Goal: Information Seeking & Learning: Learn about a topic

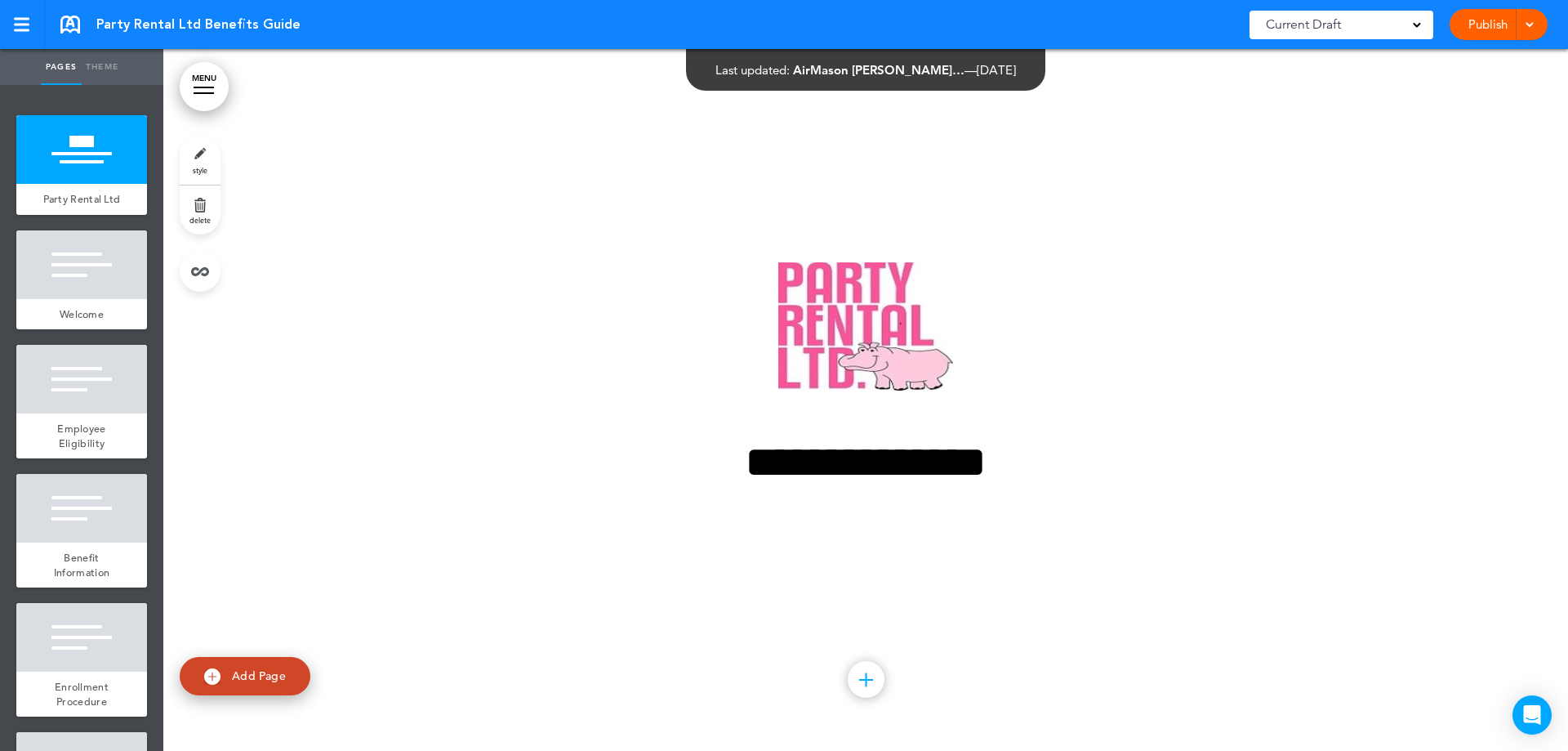
click at [215, 84] on link "MENU" at bounding box center [205, 86] width 49 height 49
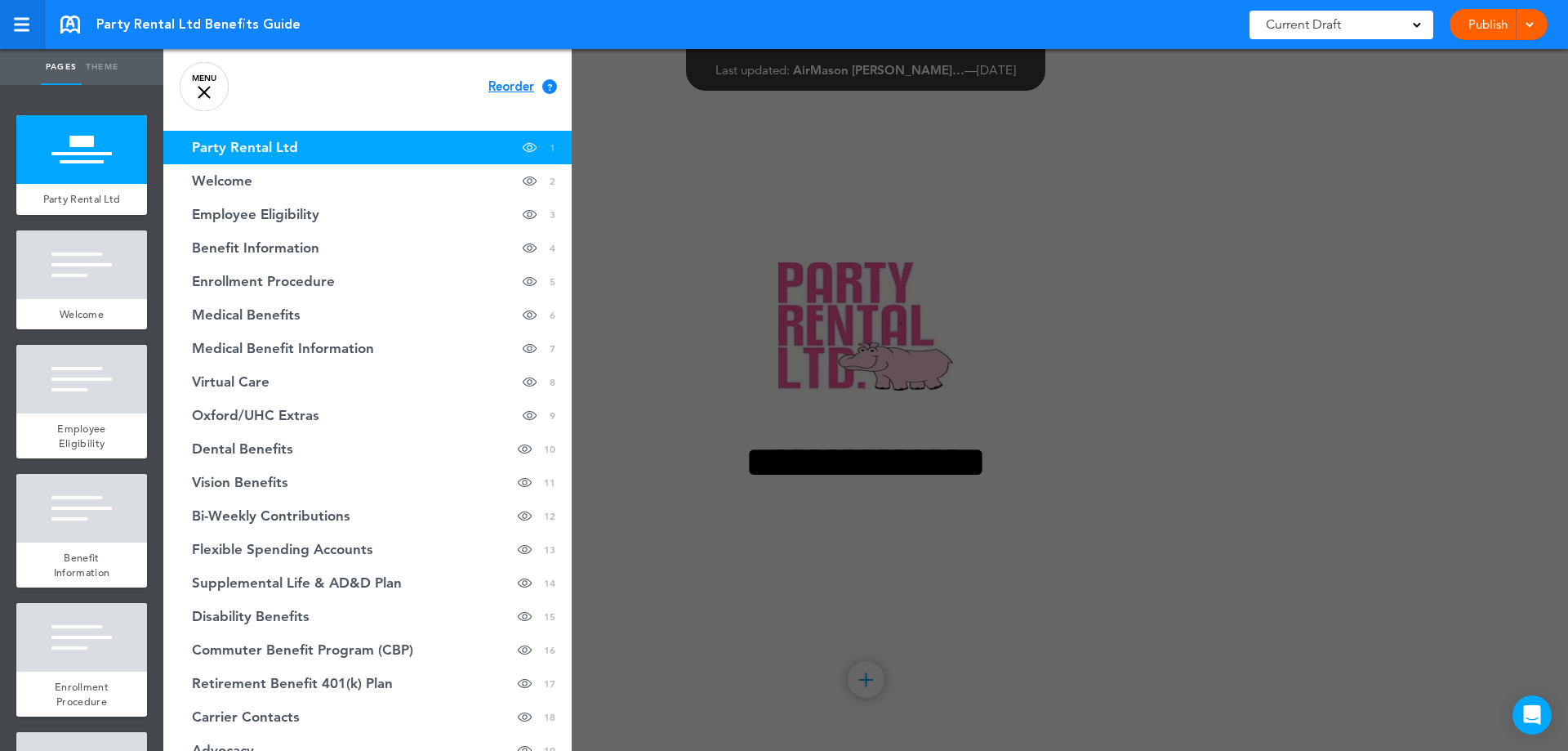
click at [23, 31] on div at bounding box center [21, 30] width 16 height 2
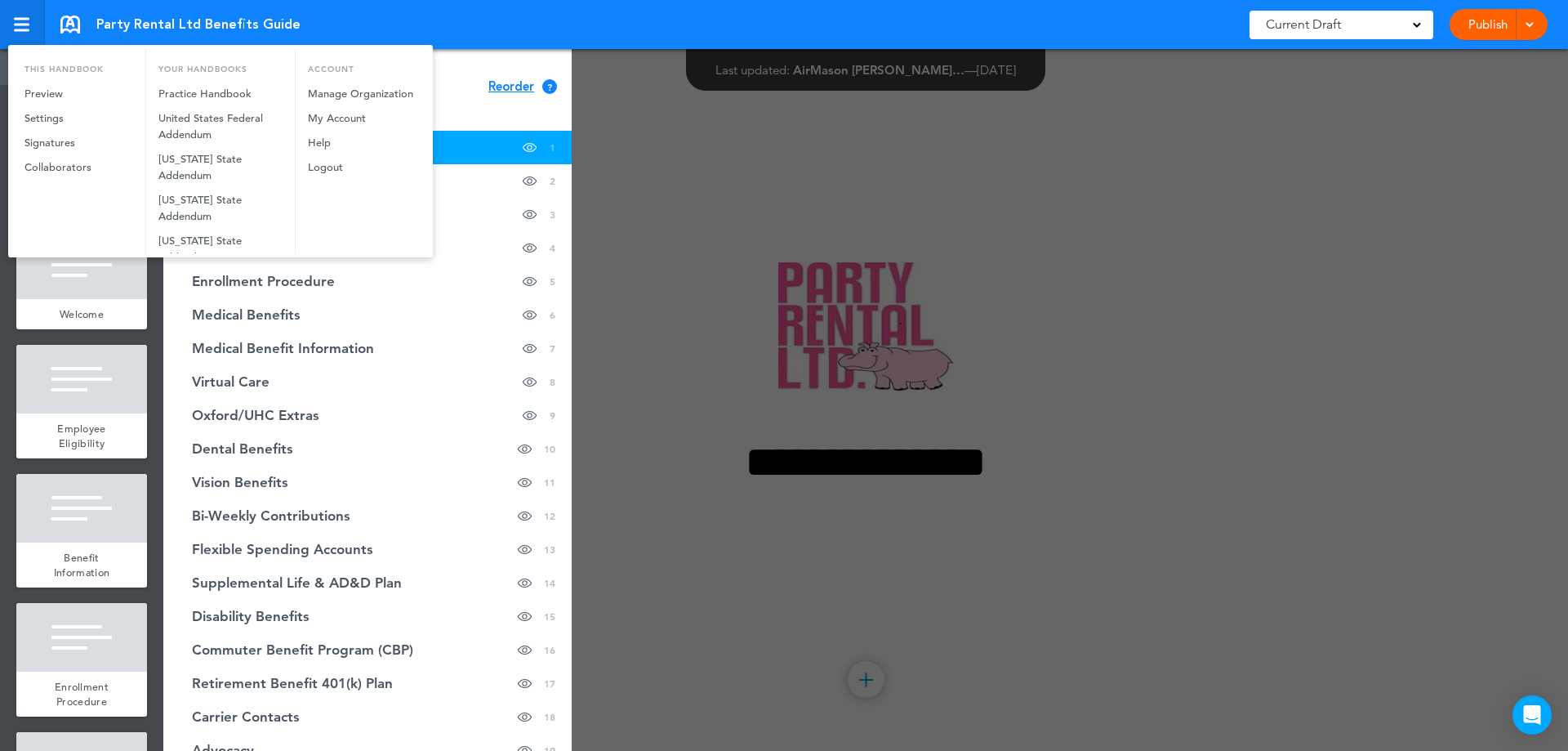
click at [23, 31] on div at bounding box center [784, 375] width 1568 height 751
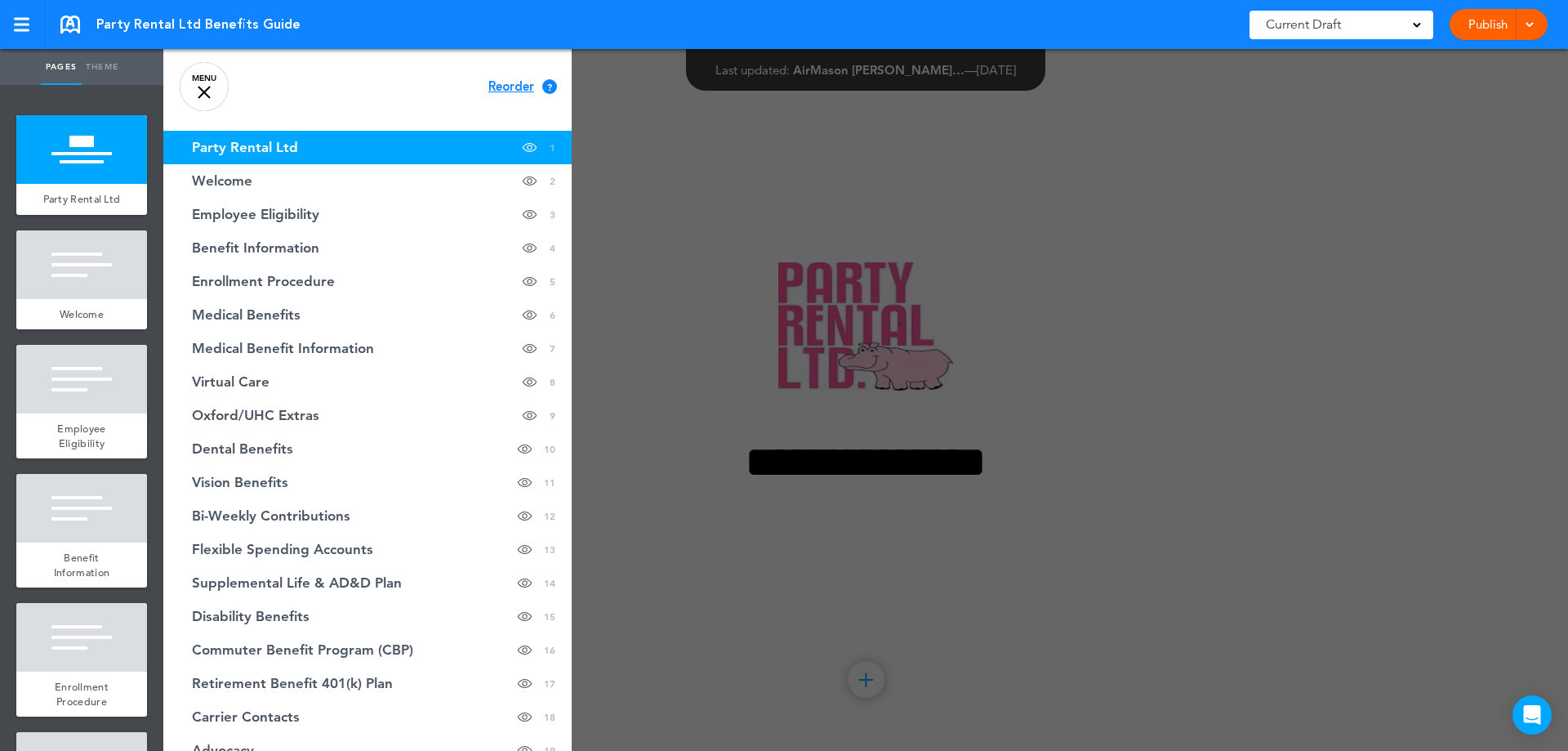
click at [631, 86] on div at bounding box center [947, 375] width 1568 height 751
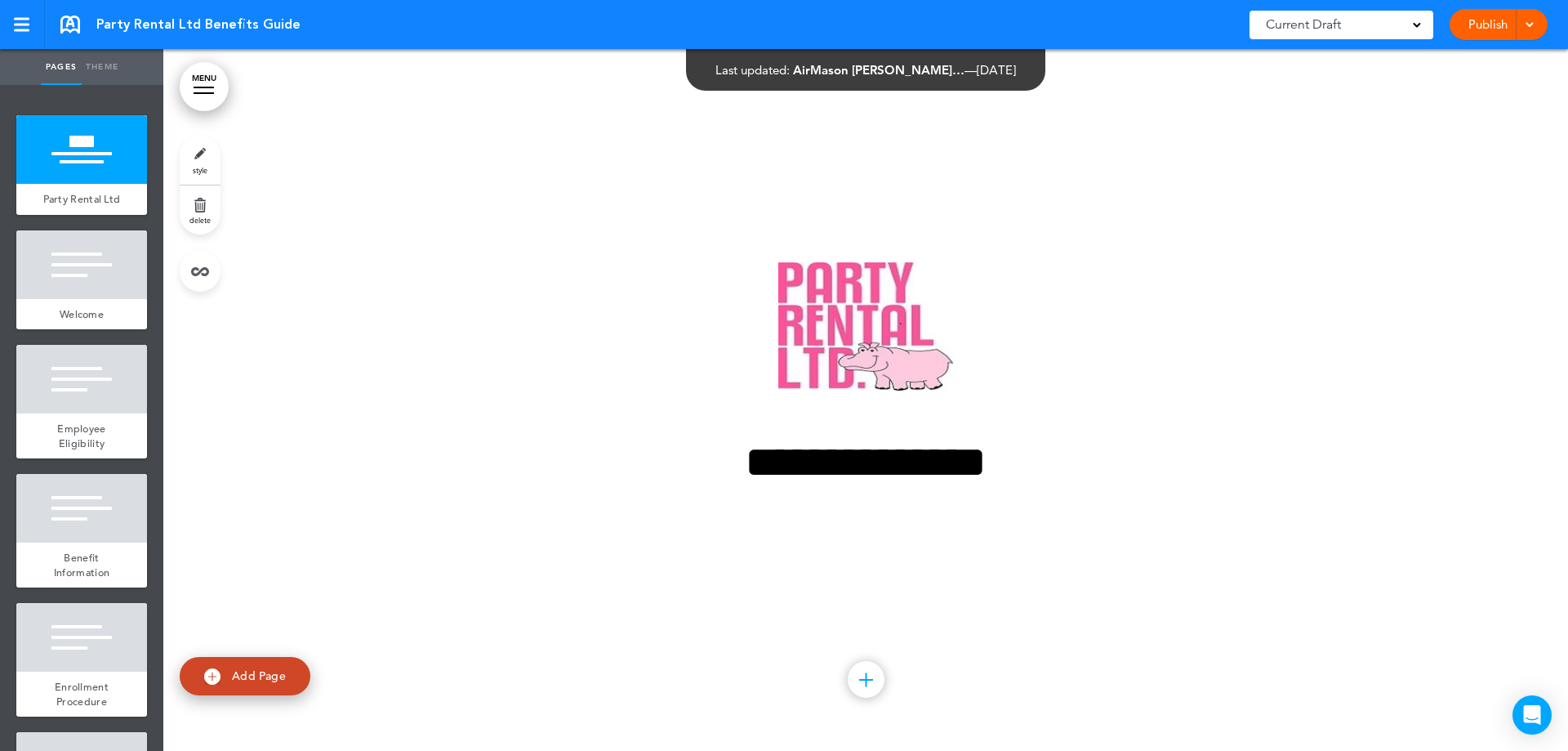
click at [208, 92] on div at bounding box center [203, 93] width 21 height 2
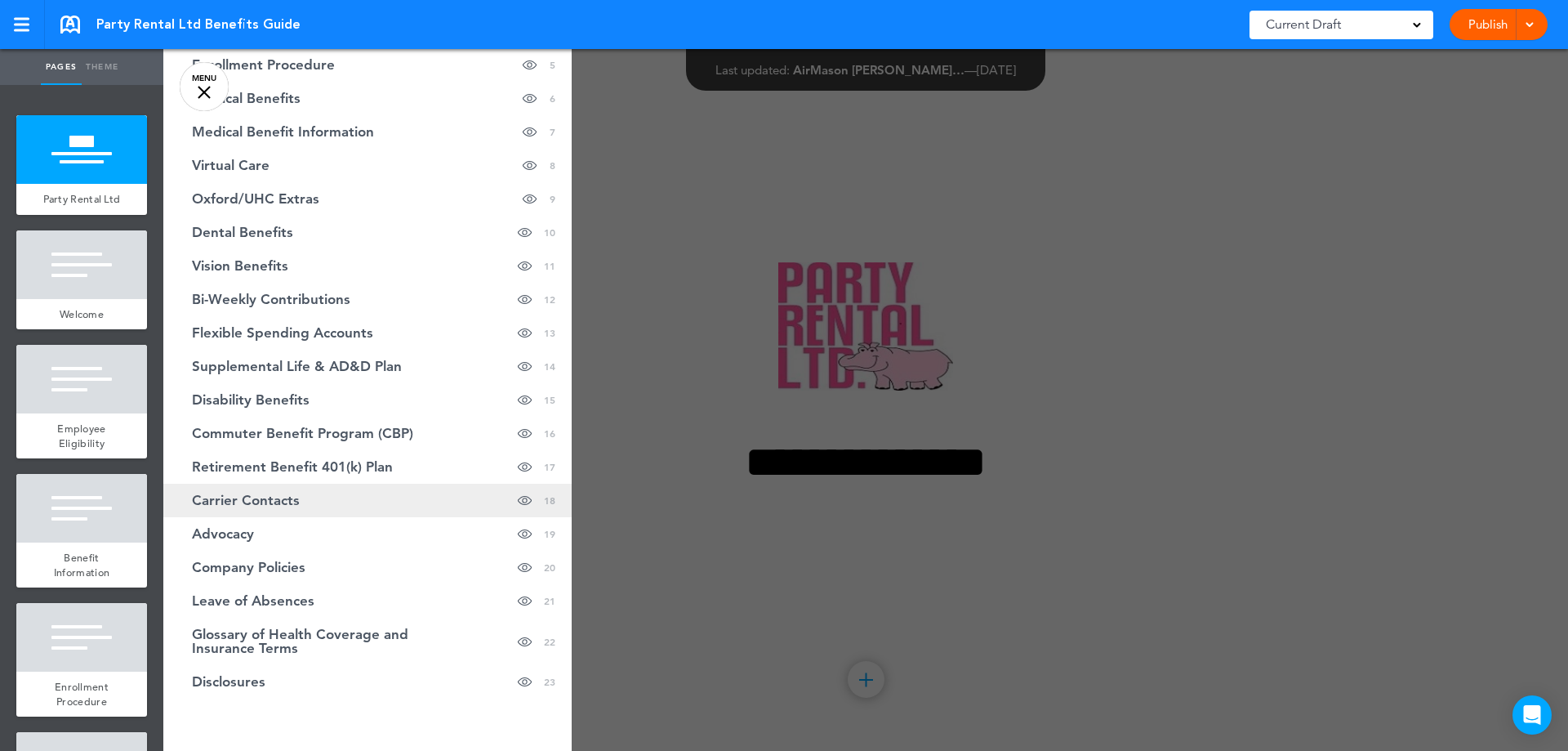
scroll to position [245, 0]
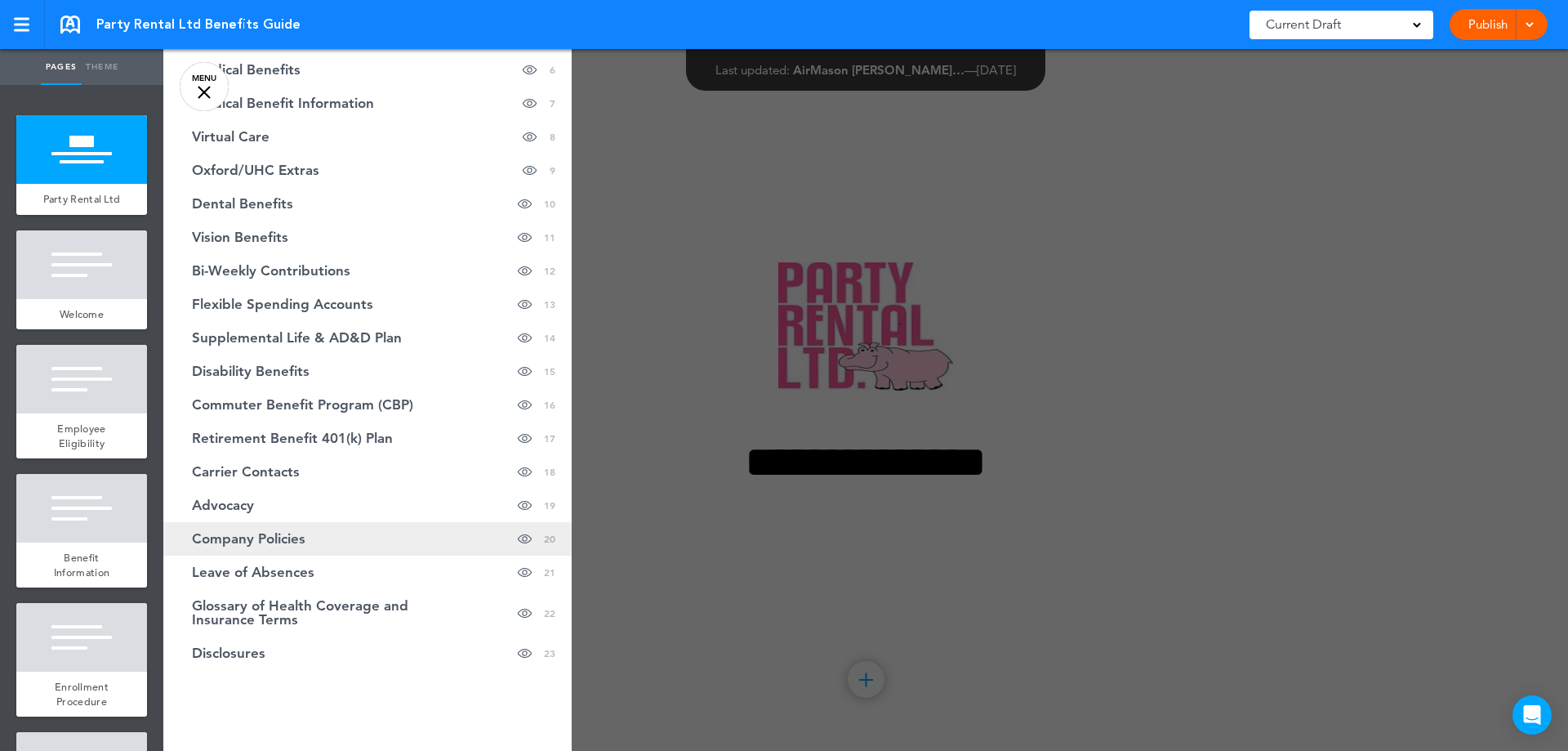
click at [275, 546] on span "Company Policies" at bounding box center [248, 539] width 113 height 14
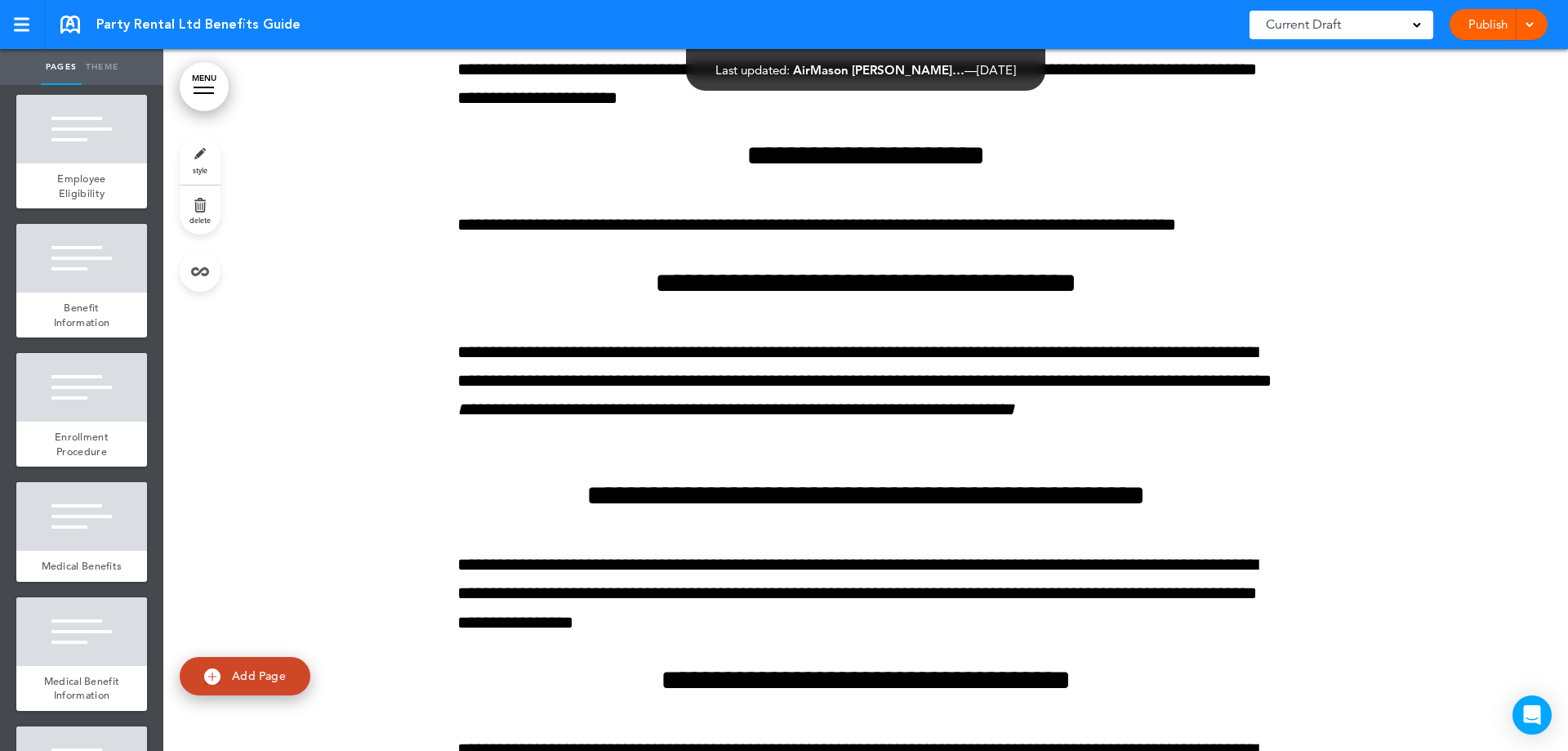
scroll to position [0, 0]
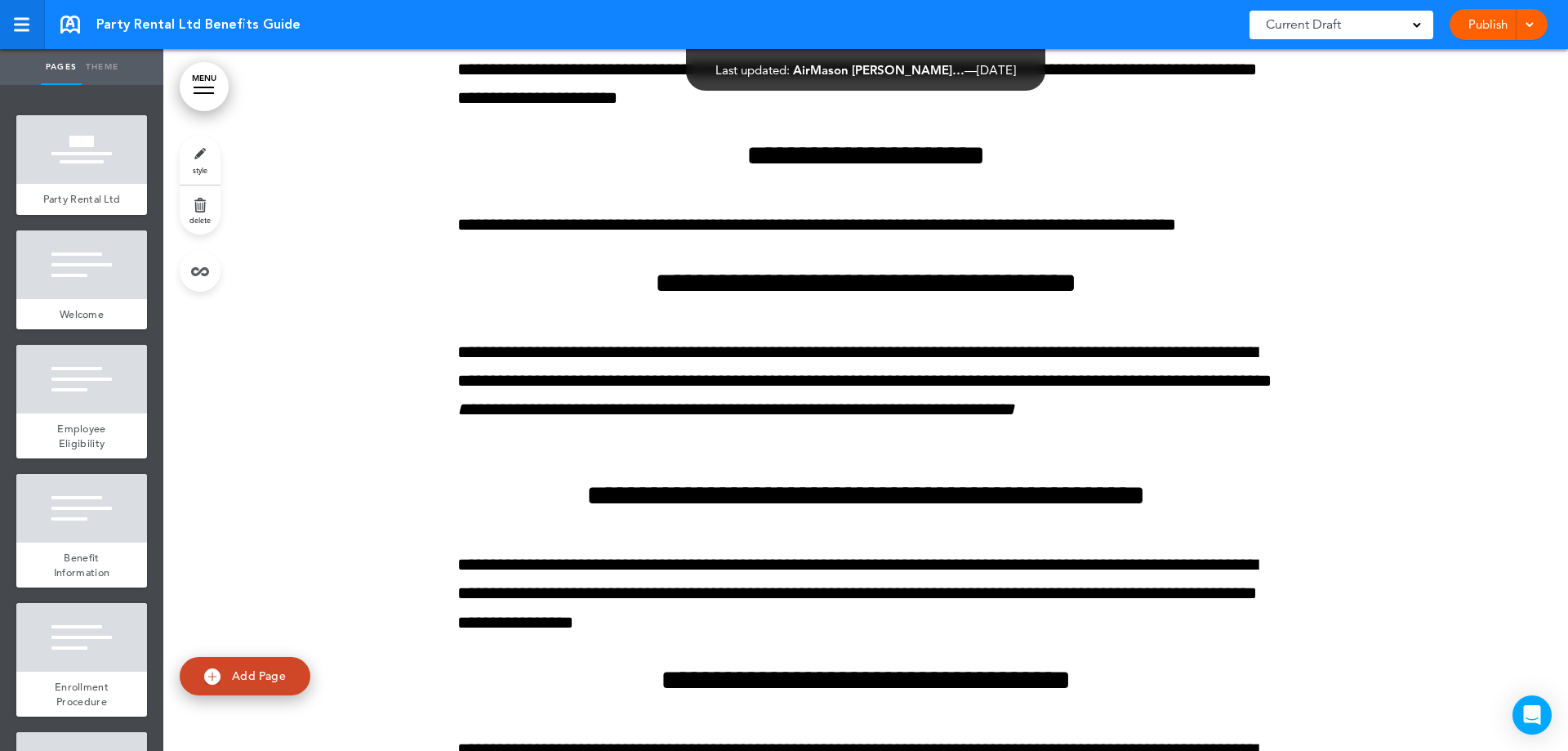
click at [12, 29] on link at bounding box center [22, 25] width 45 height 49
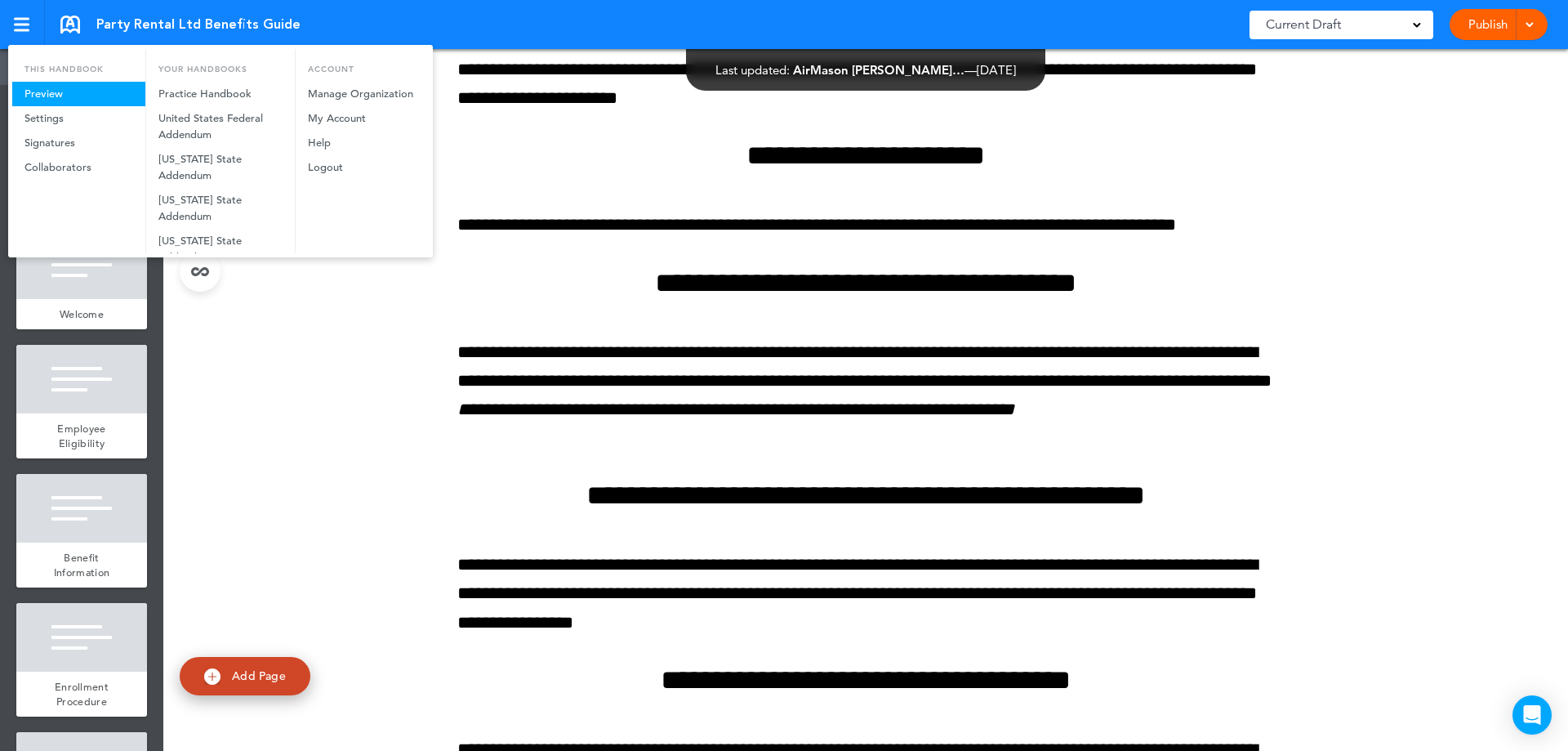
click at [52, 93] on link "Preview" at bounding box center [79, 94] width 133 height 25
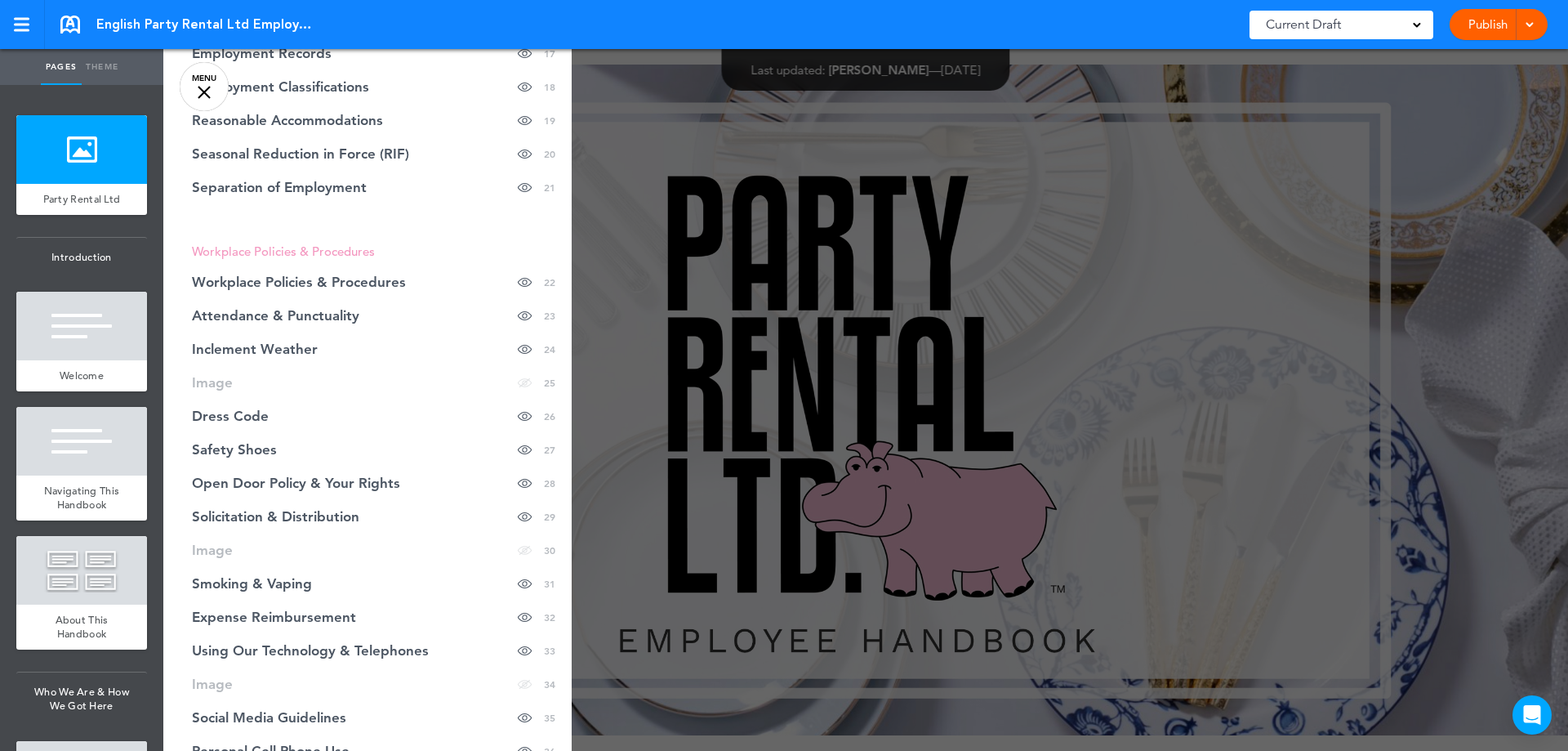
scroll to position [817, 0]
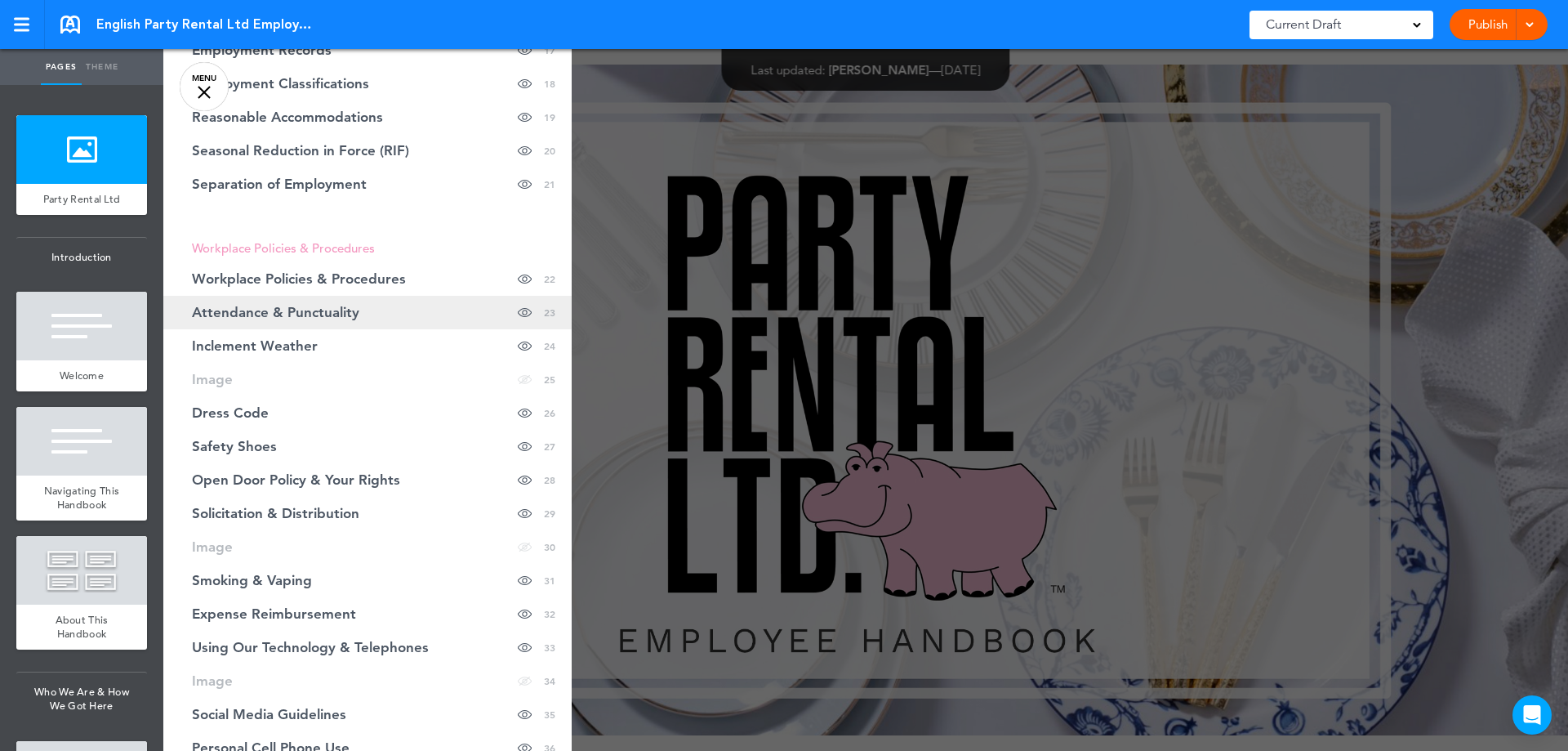
click at [295, 320] on link "Attendance & Punctuality Hide page in table of contents 23" at bounding box center [368, 313] width 409 height 34
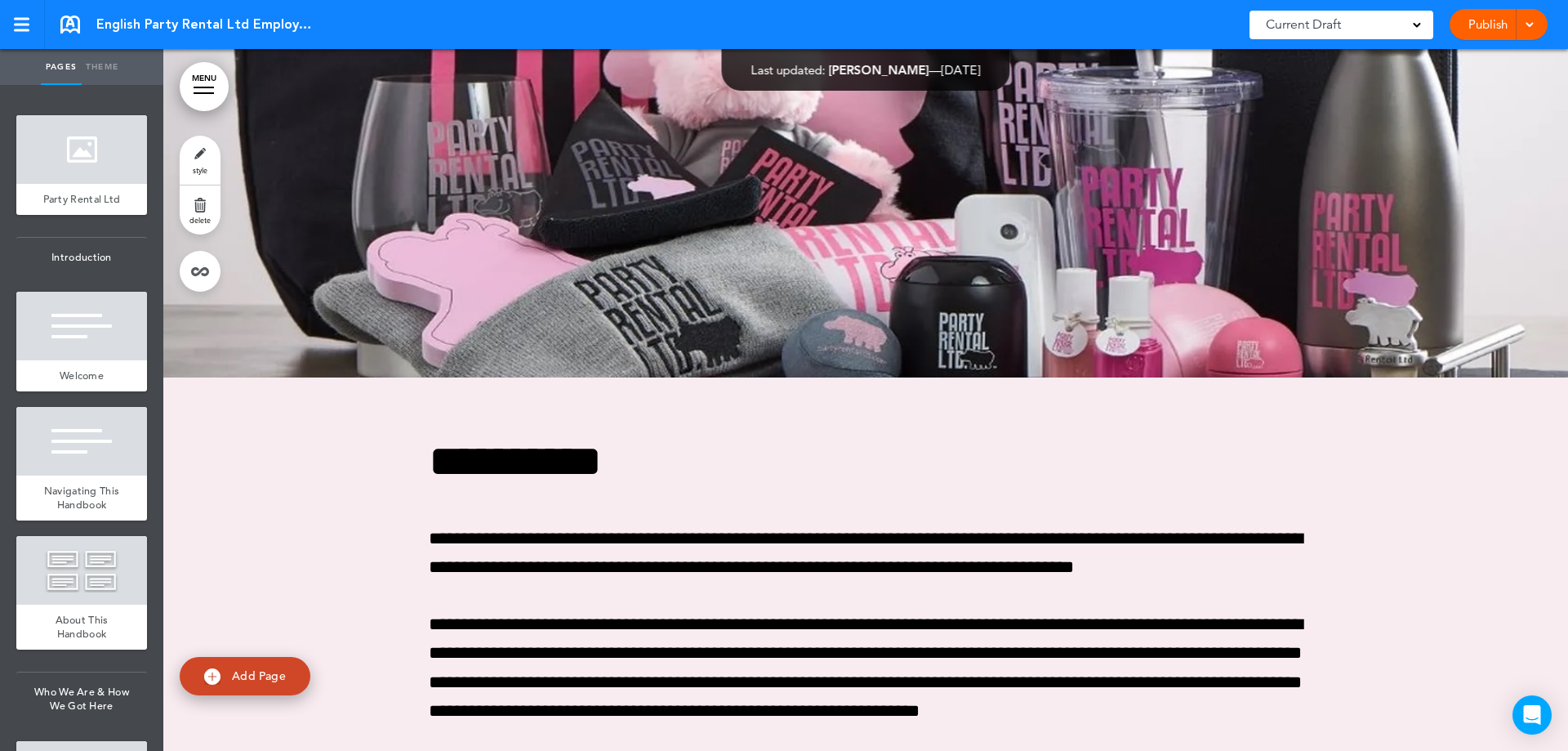
scroll to position [26757, 0]
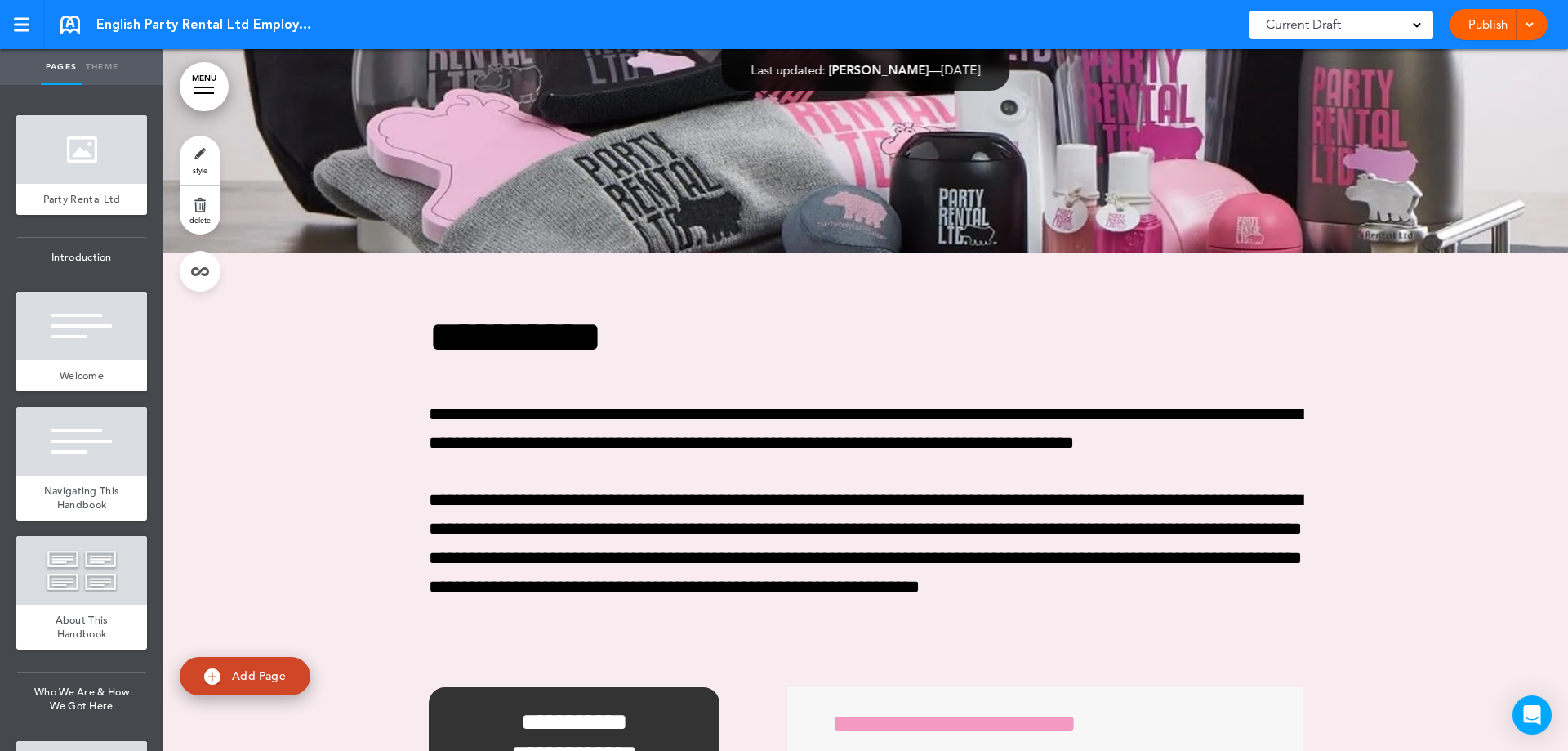
click at [21, 24] on div at bounding box center [21, 25] width 16 height 2
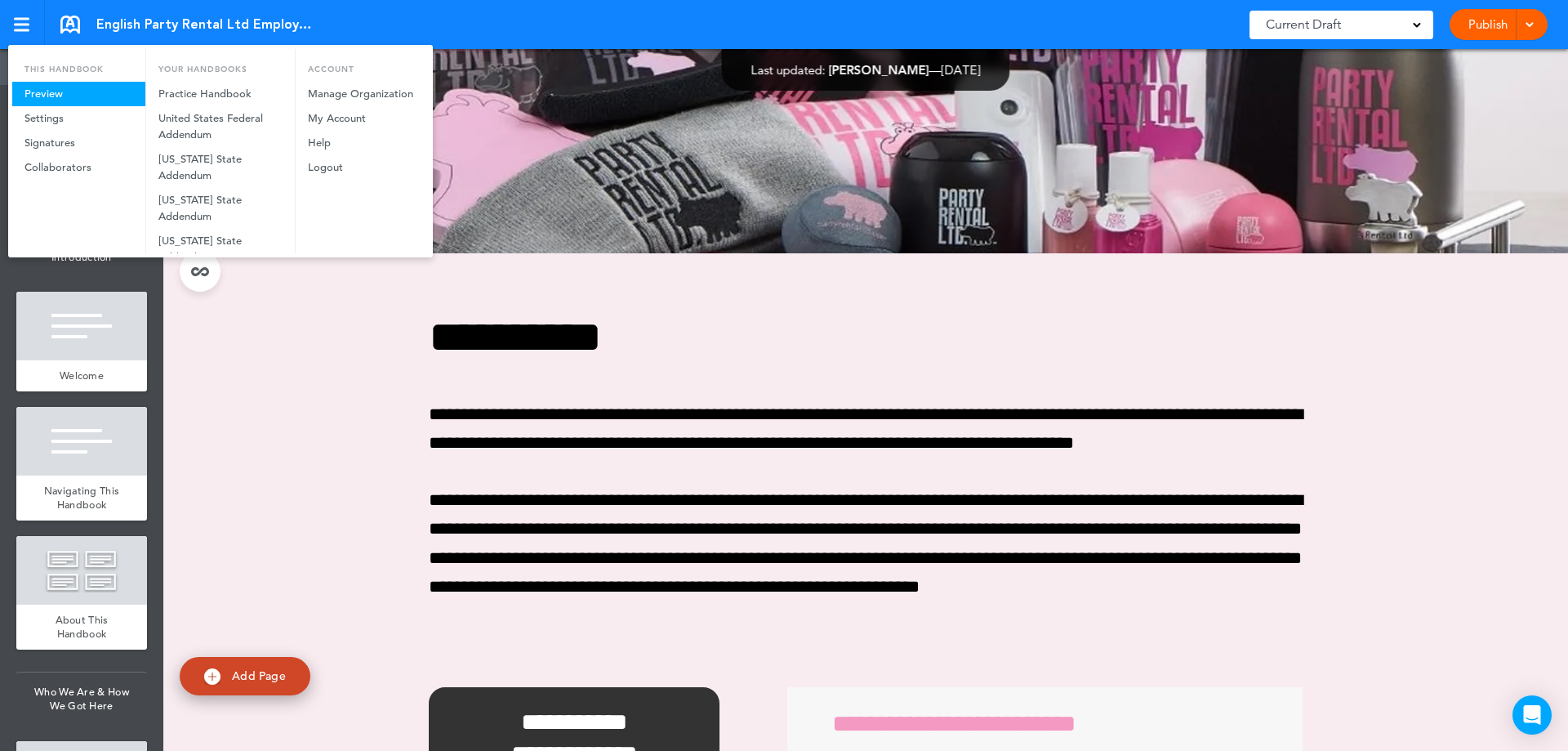
click at [18, 98] on link "Preview" at bounding box center [79, 94] width 133 height 25
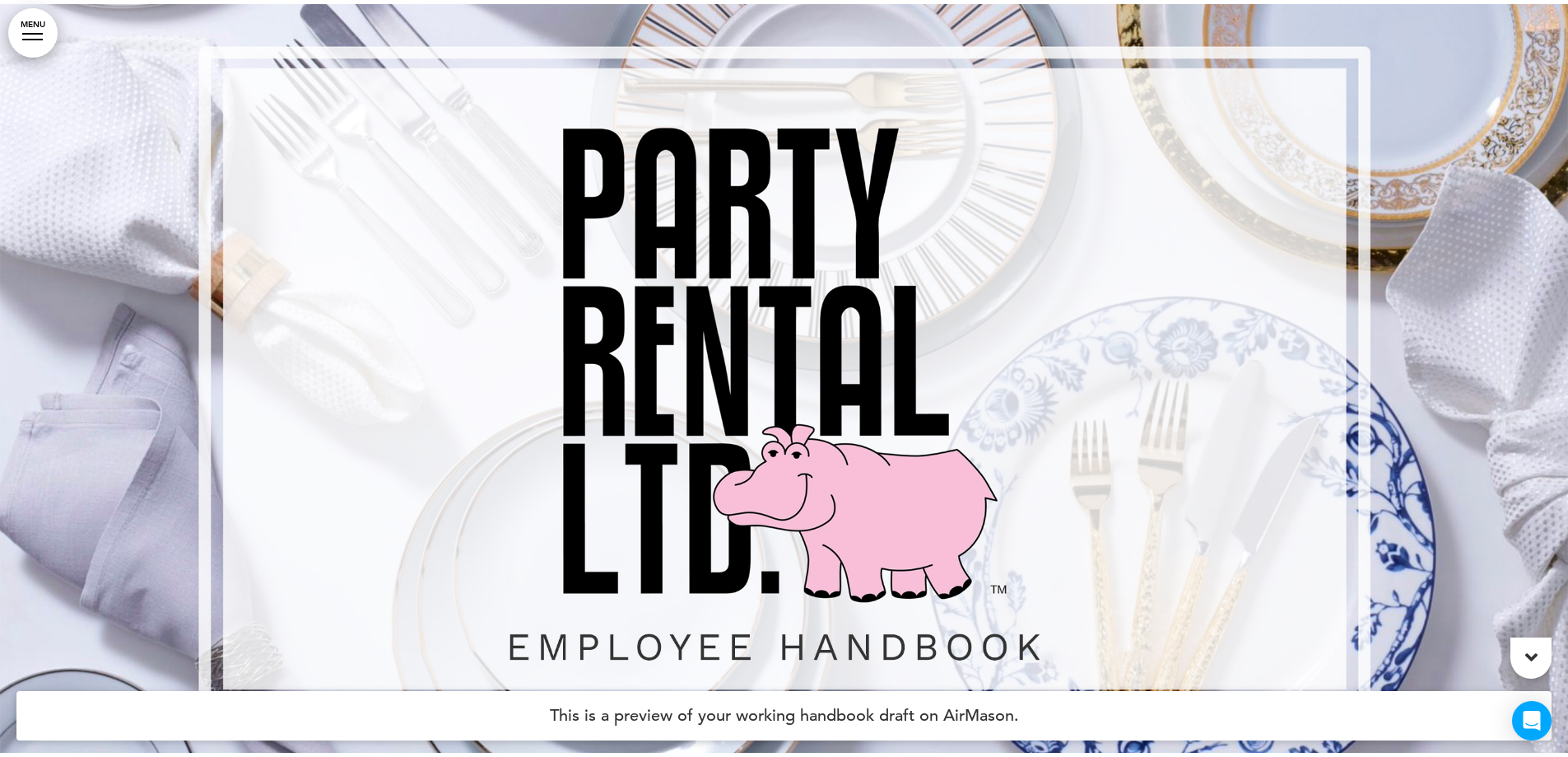
click at [21, 26] on link "MENU" at bounding box center [33, 33] width 50 height 50
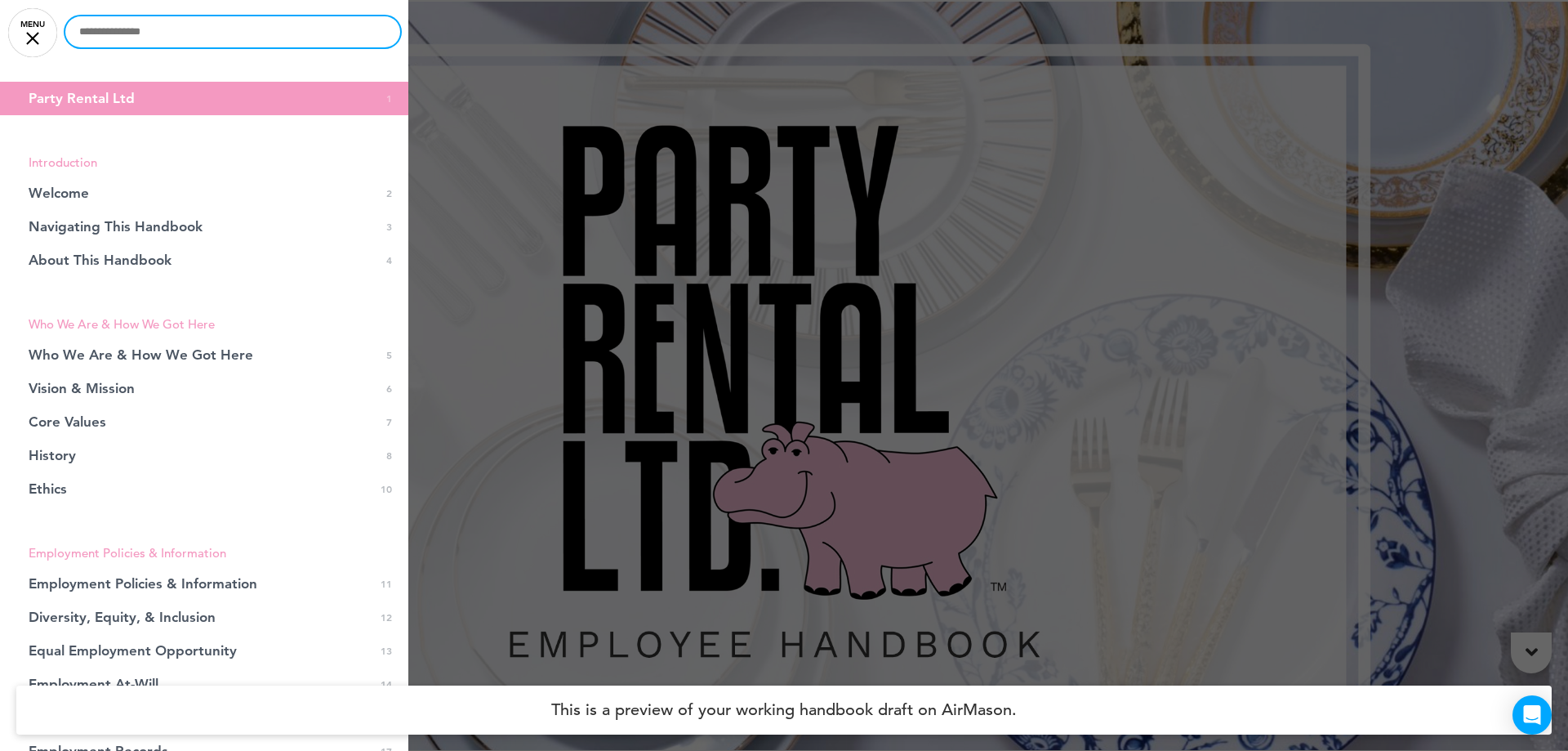
click at [161, 34] on input "text" at bounding box center [232, 32] width 335 height 31
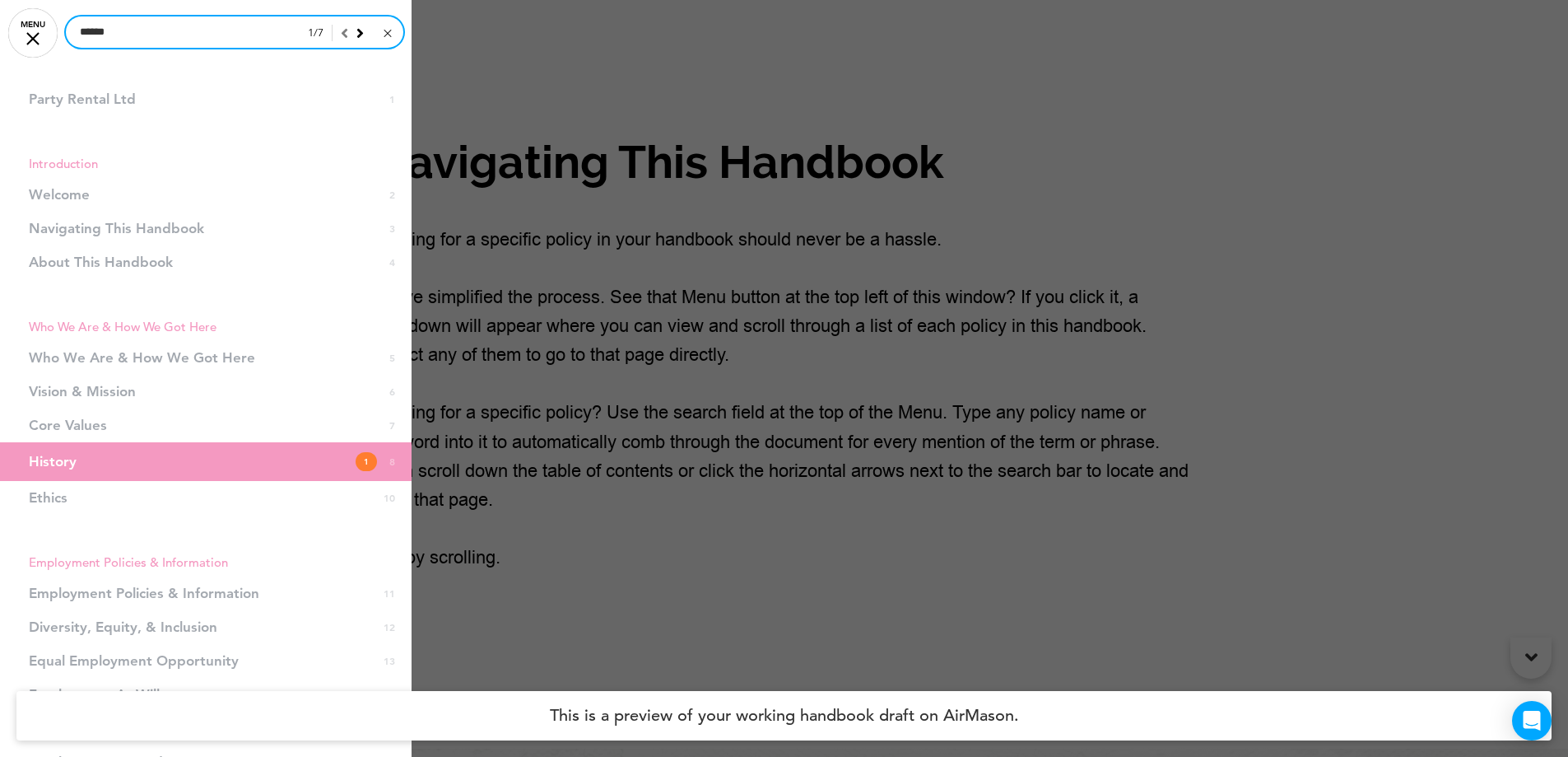
scroll to position [6301, 0]
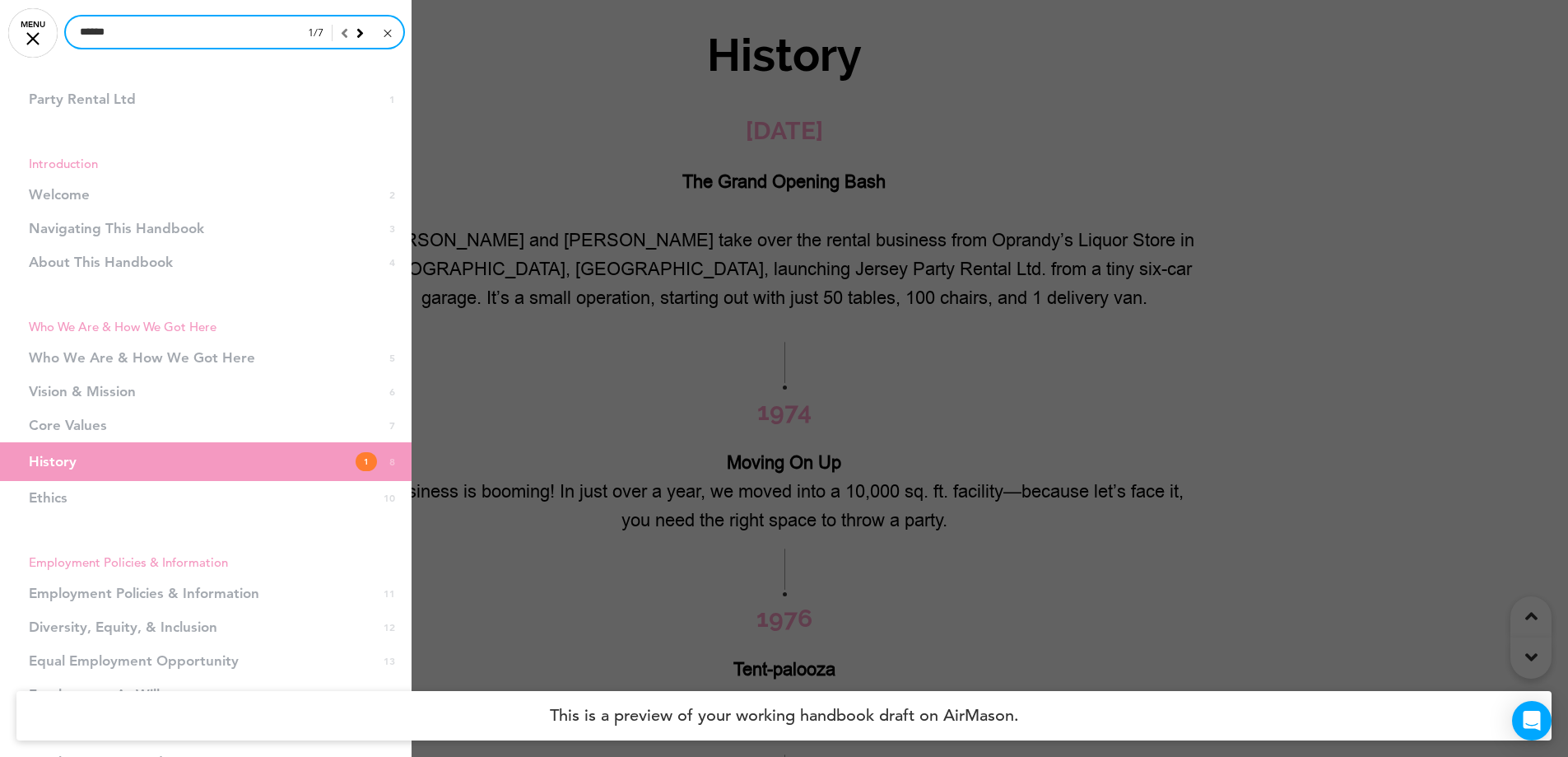
type input "******"
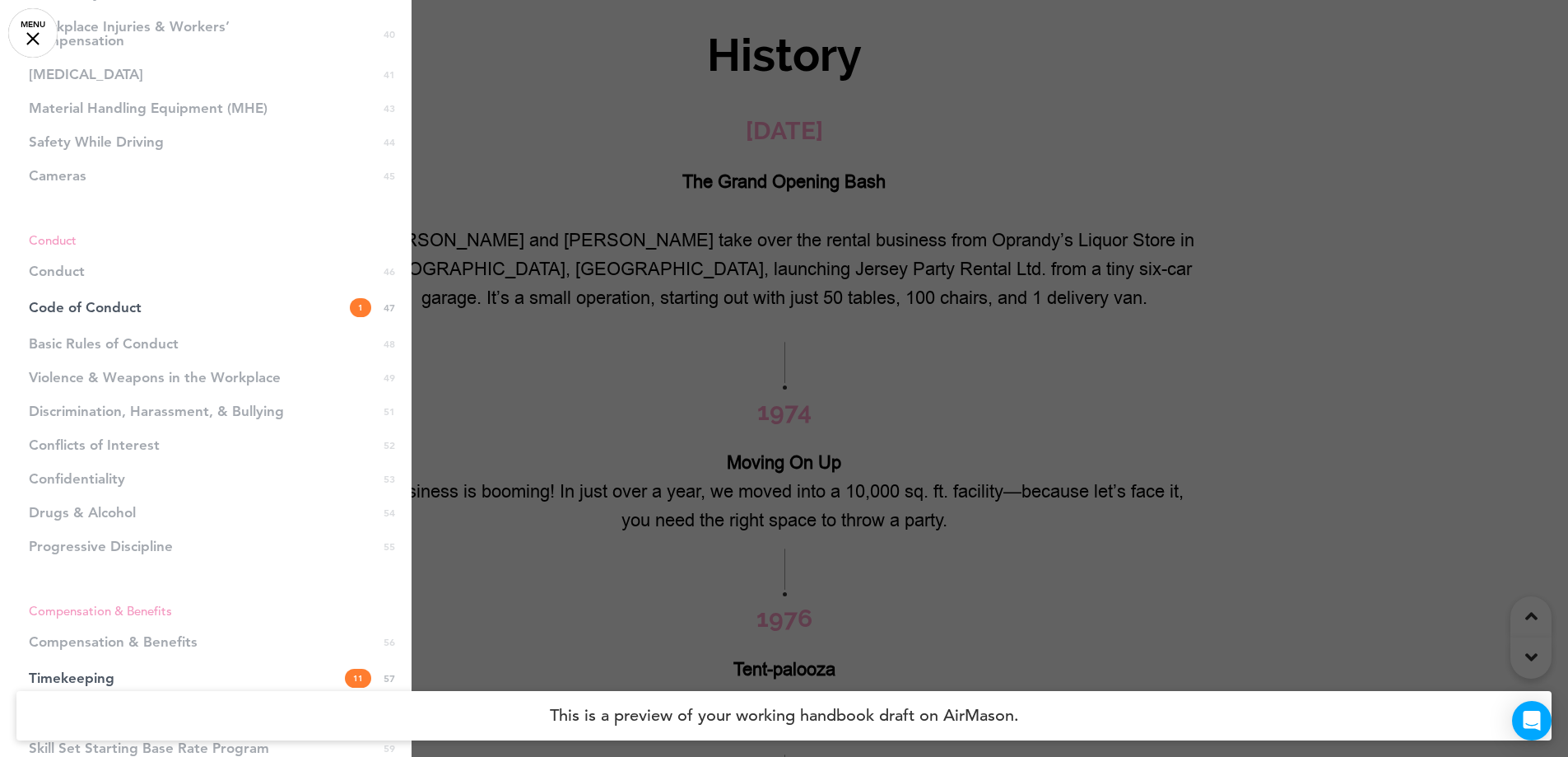
scroll to position [1647, 0]
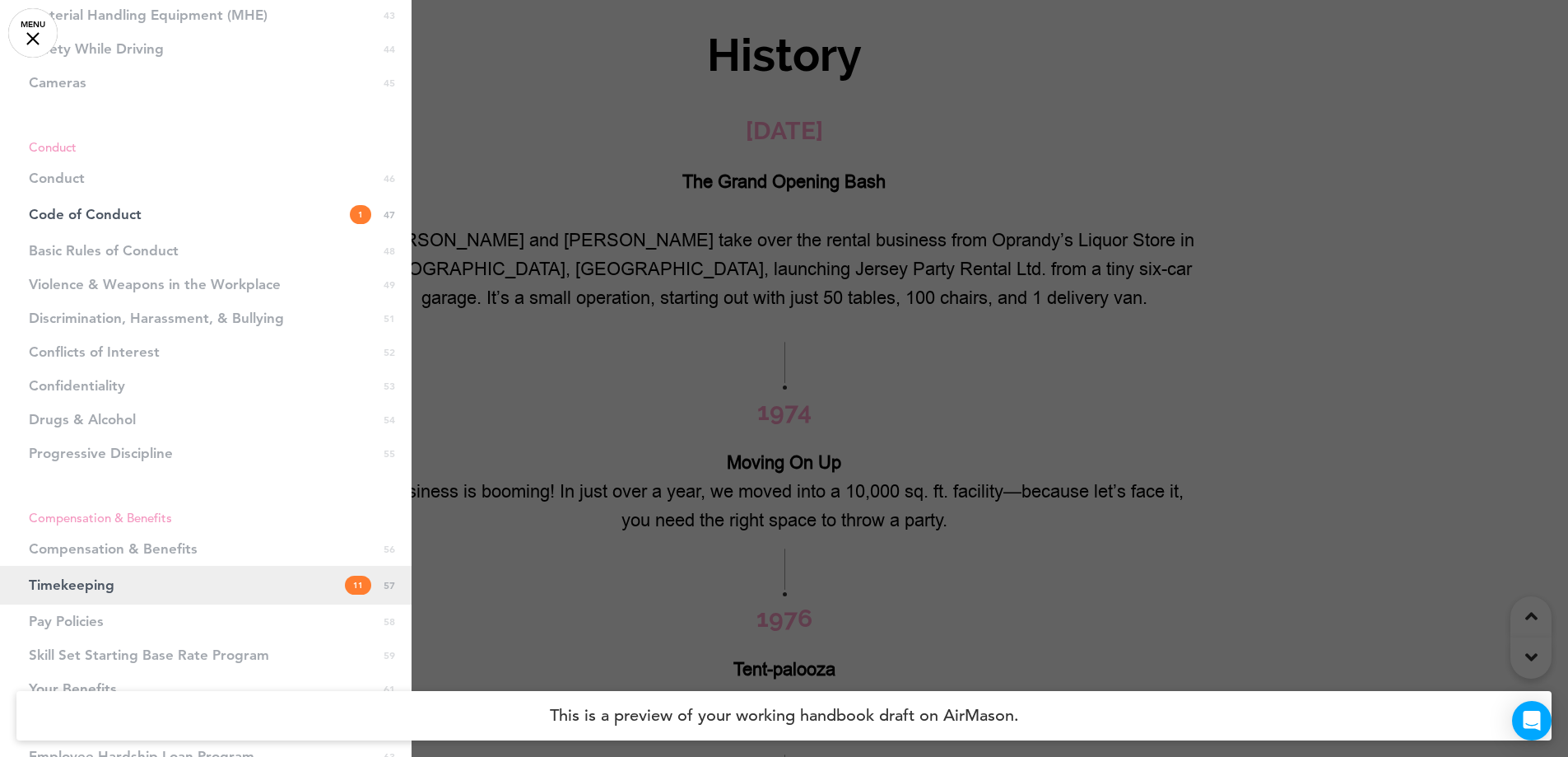
click at [124, 588] on link "Timekeeping 11 57" at bounding box center [206, 585] width 412 height 39
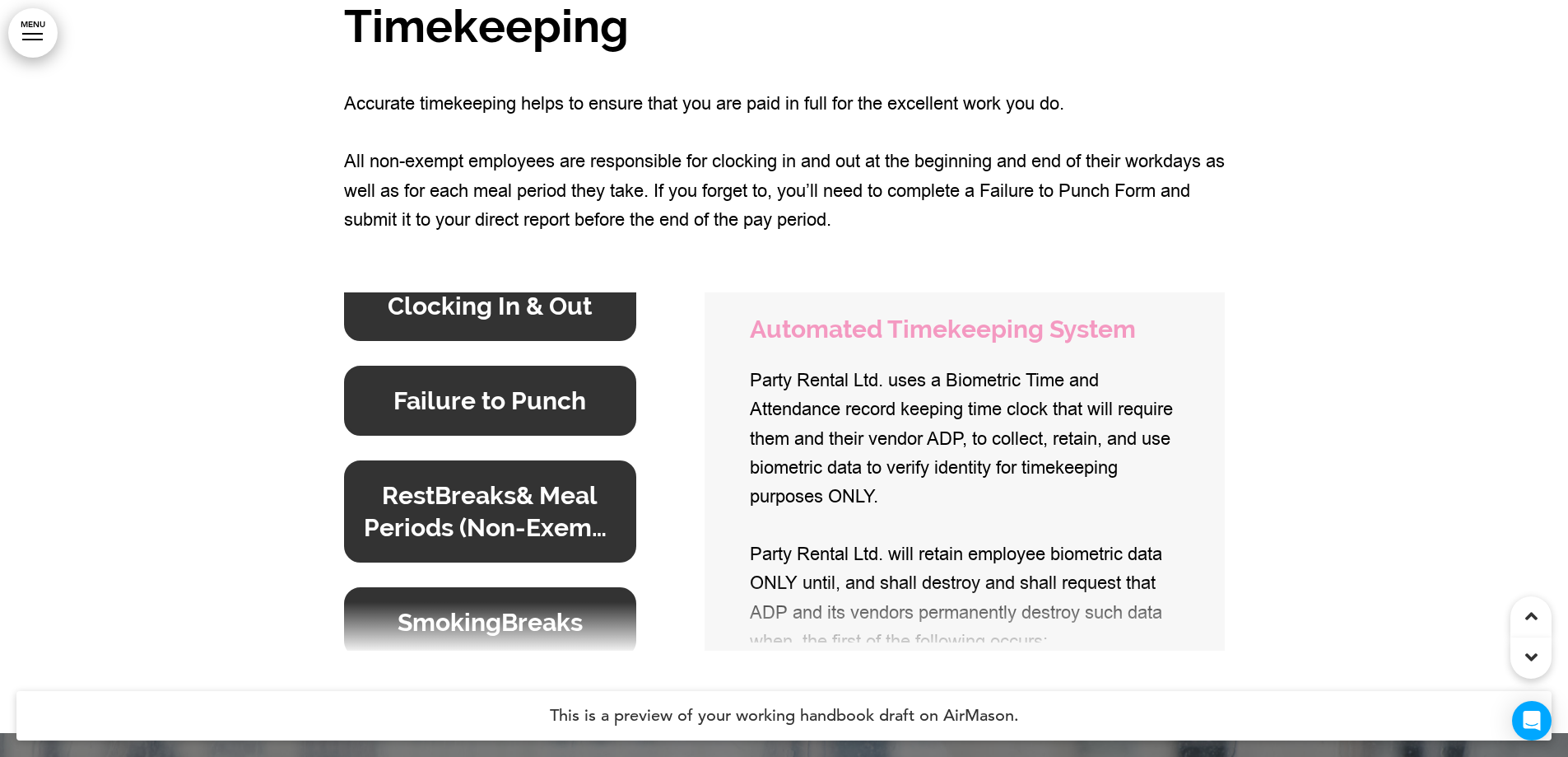
scroll to position [155, 0]
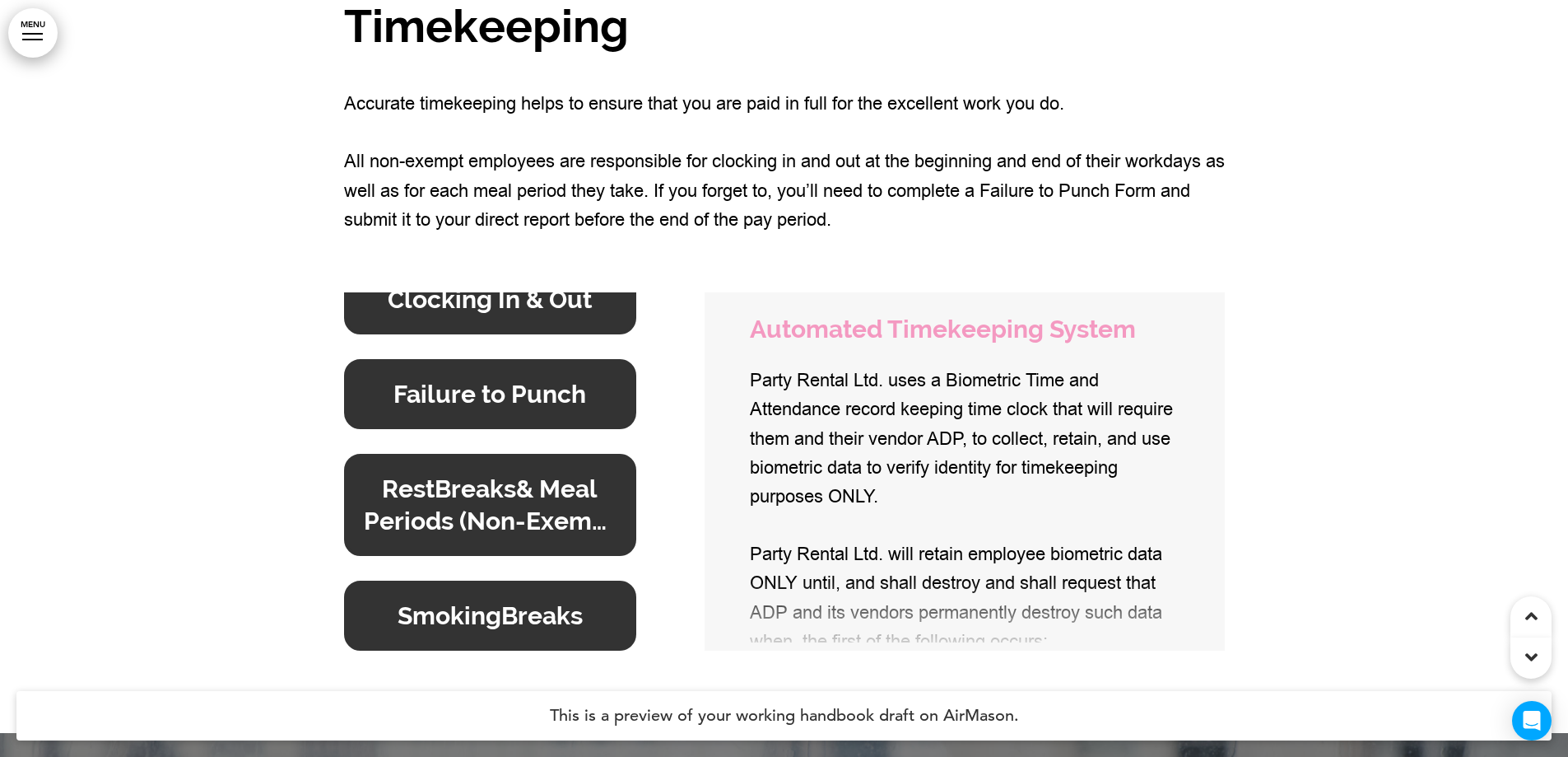
click at [482, 537] on h6 "Rest Breaks & Meal Periods (Non-Exempt Employees)" at bounding box center [491, 504] width 255 height 64
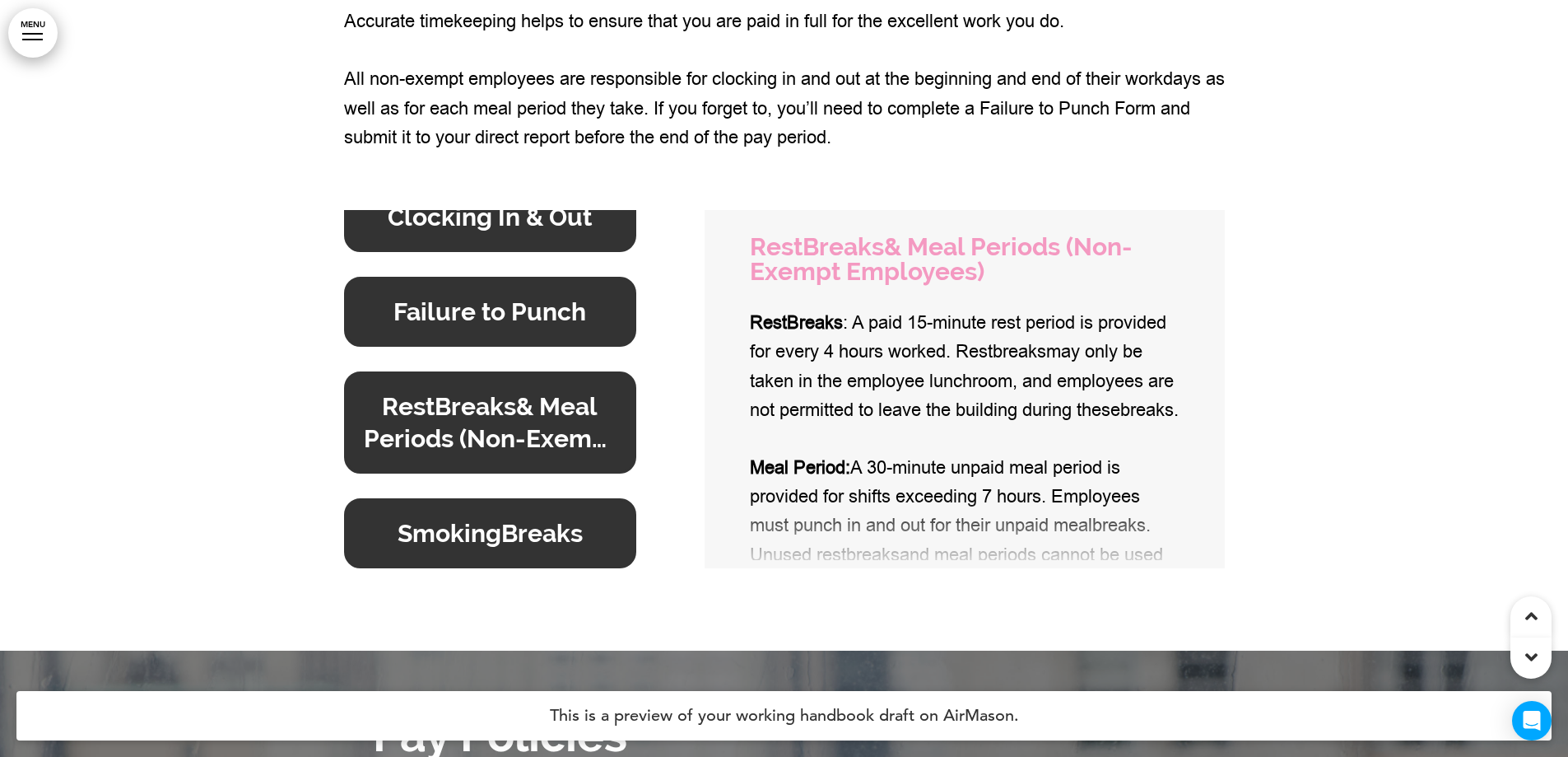
scroll to position [47927, 0]
